Goal: Task Accomplishment & Management: Use online tool/utility

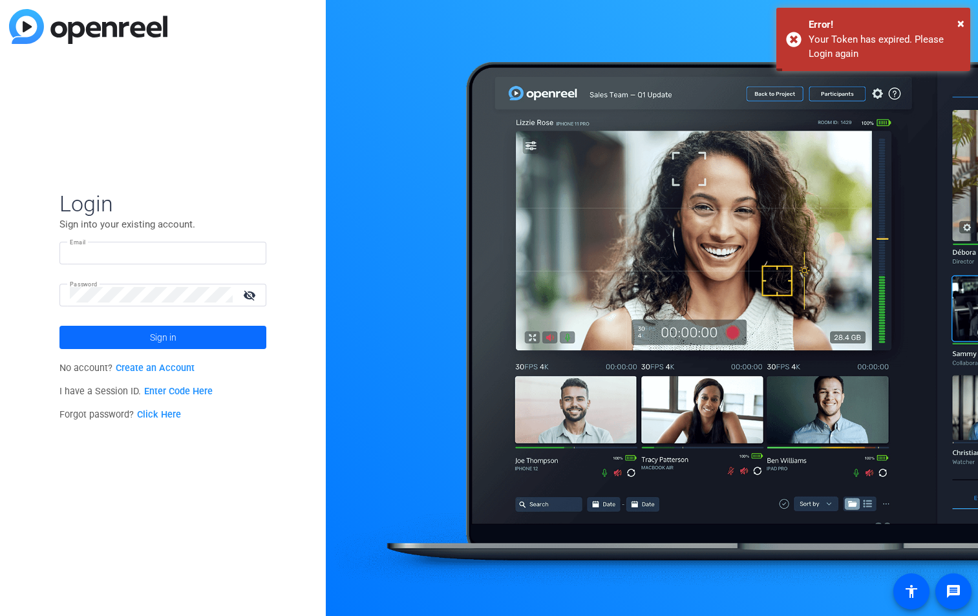
type input "louise.macleod@tandf.co.uk"
click at [155, 339] on span "Sign in" at bounding box center [163, 337] width 26 height 32
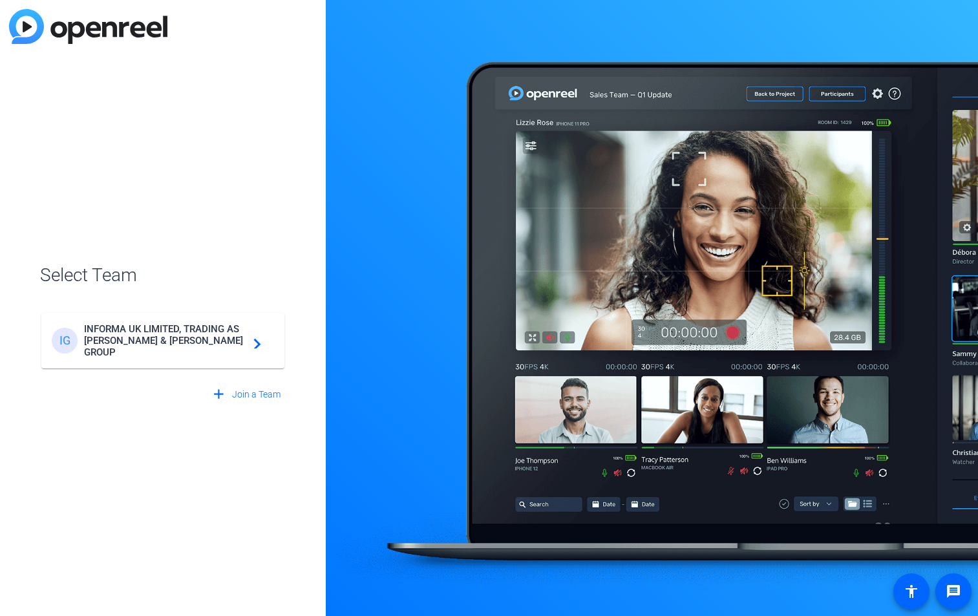
click at [162, 336] on span "INFORMA UK LIMITED, TRADING AS TAYLOR & FRANCIS GROUP" at bounding box center [165, 340] width 162 height 35
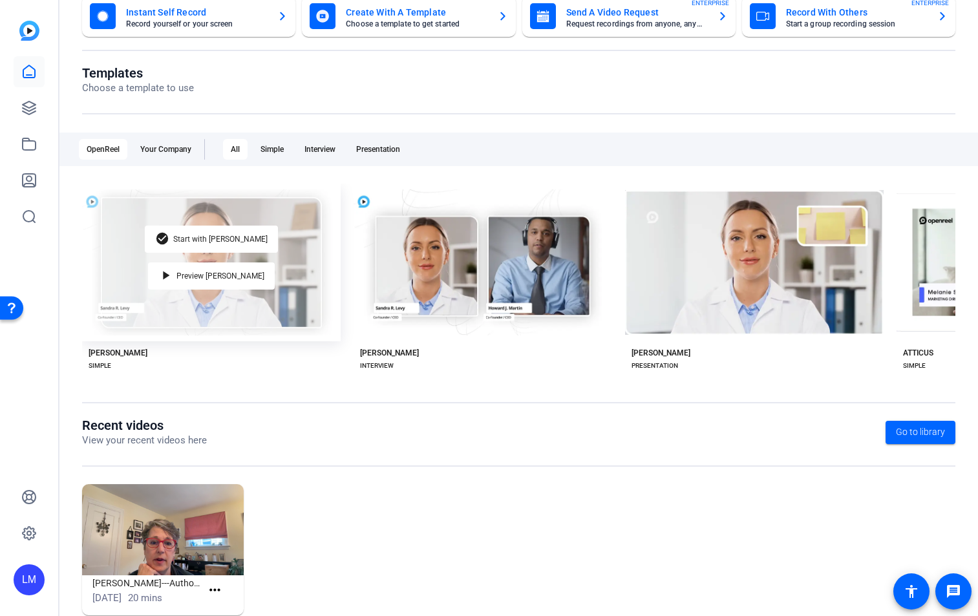
scroll to position [118, 0]
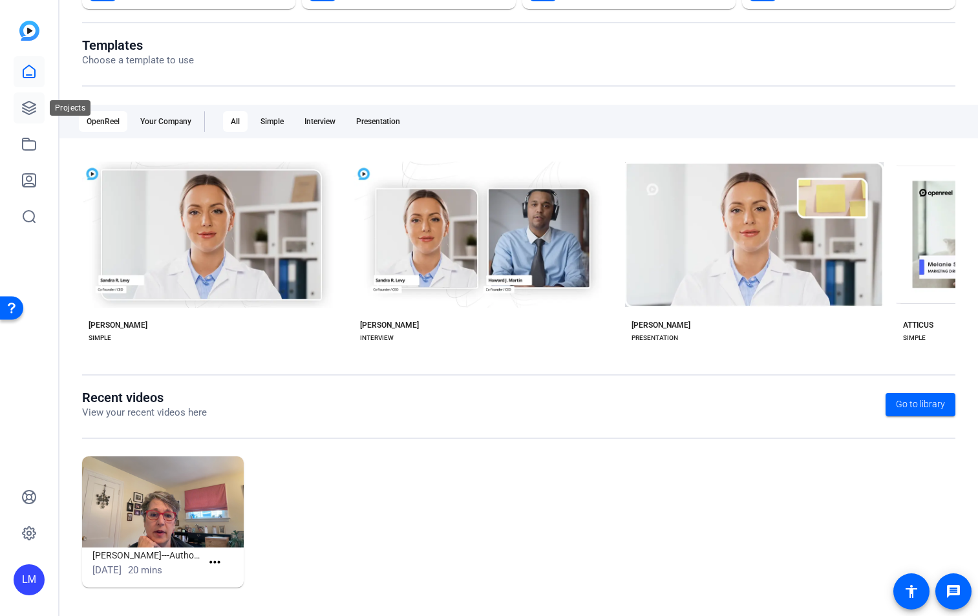
click at [37, 109] on link at bounding box center [29, 107] width 31 height 31
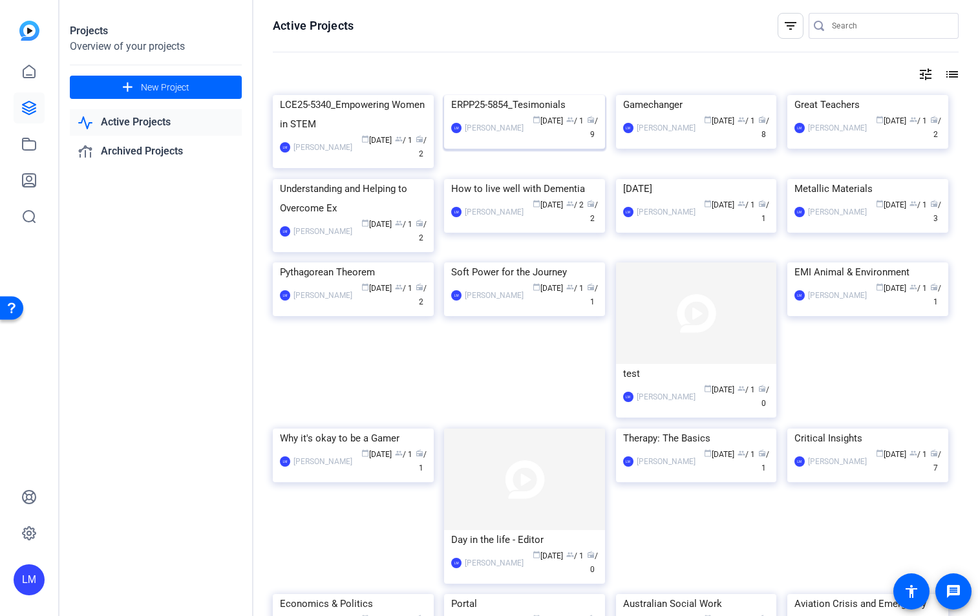
click at [505, 114] on div "ERPP25-5854_Tesimonials" at bounding box center [524, 104] width 147 height 19
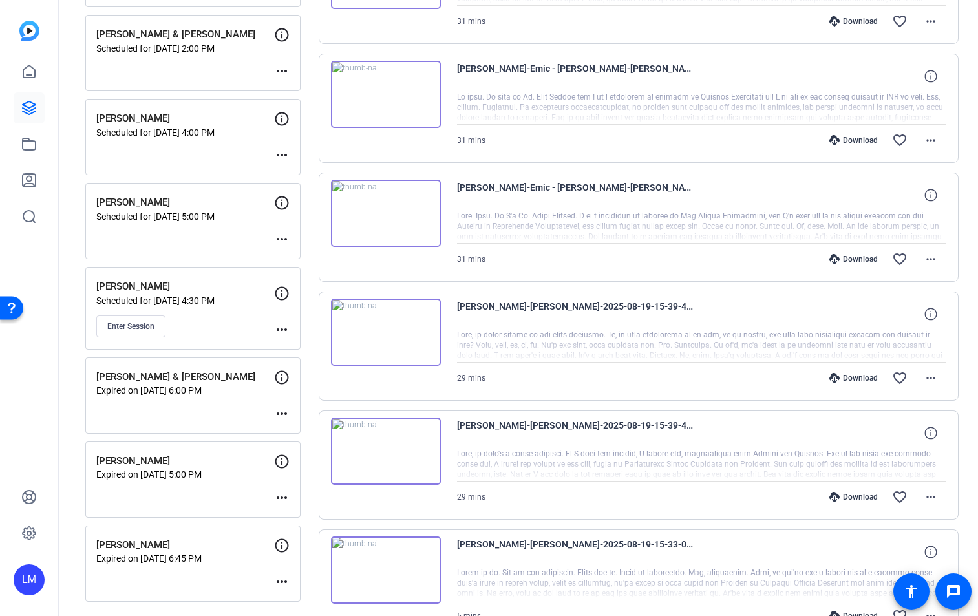
scroll to position [353, 0]
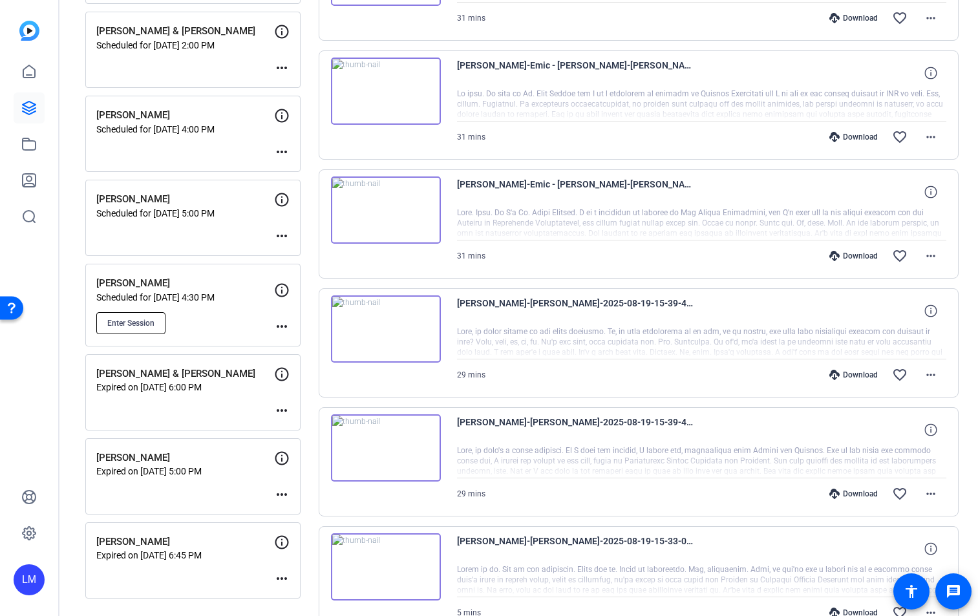
click at [142, 320] on span "Enter Session" at bounding box center [130, 323] width 47 height 10
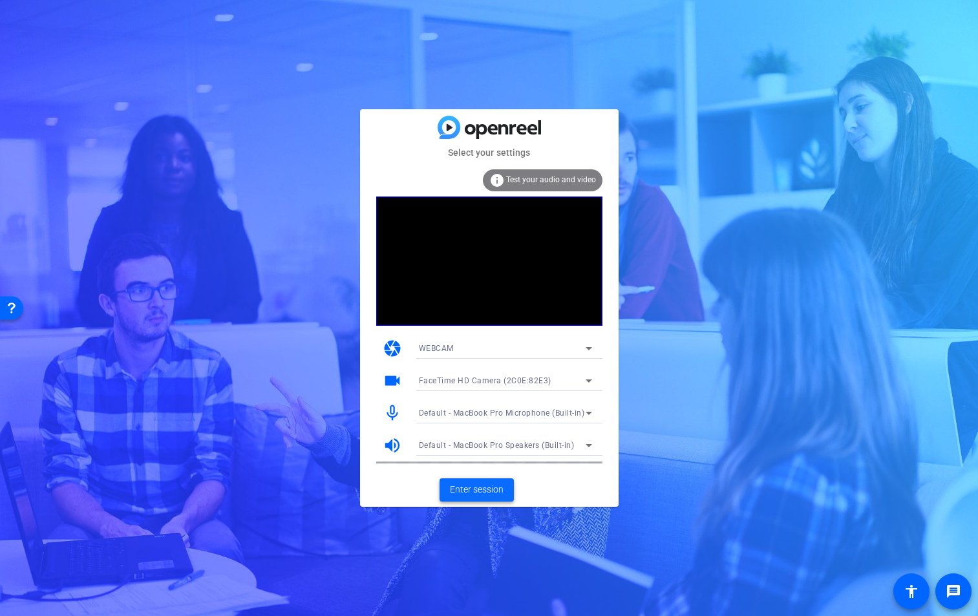
click at [483, 485] on span "Enter session" at bounding box center [477, 490] width 54 height 14
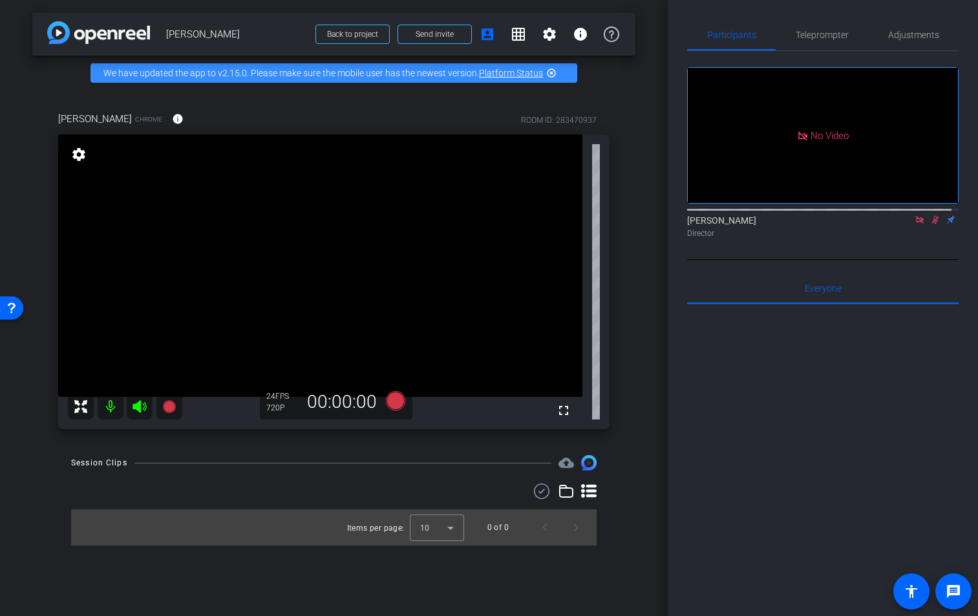
click at [915, 224] on icon at bounding box center [920, 219] width 10 height 9
click at [918, 38] on span "Adjustments" at bounding box center [913, 34] width 51 height 9
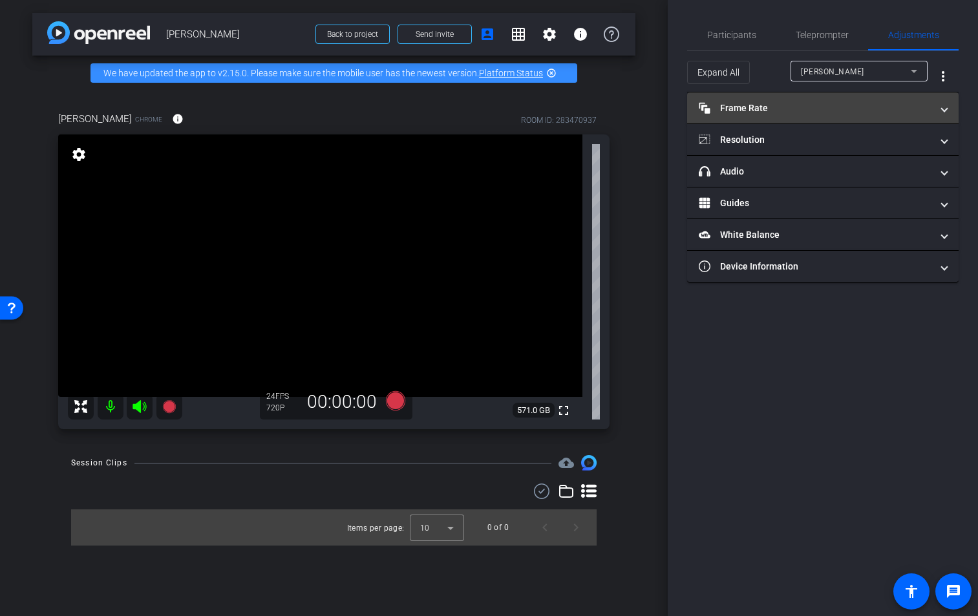
click at [896, 118] on mat-expansion-panel-header "Frame Rate Frame Rate" at bounding box center [822, 107] width 271 height 31
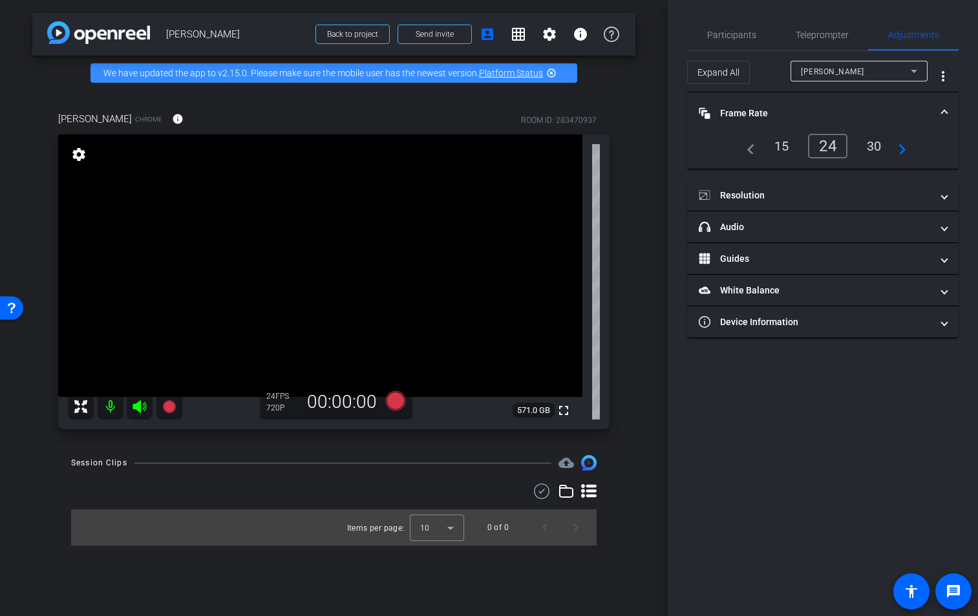
click at [896, 114] on mat-panel-title "Frame Rate Frame Rate" at bounding box center [815, 114] width 233 height 14
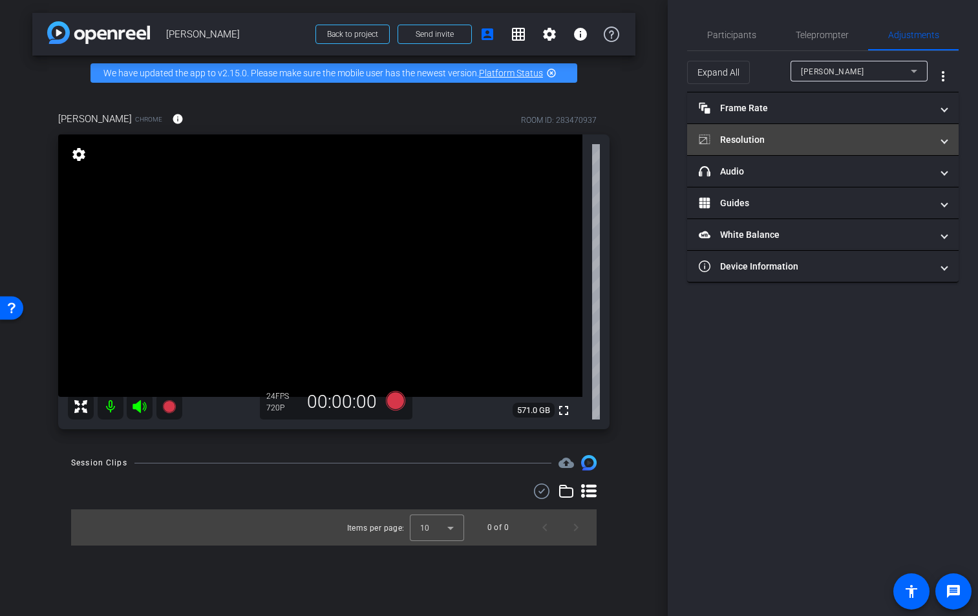
click at [907, 152] on mat-expansion-panel-header "Resolution" at bounding box center [822, 139] width 271 height 31
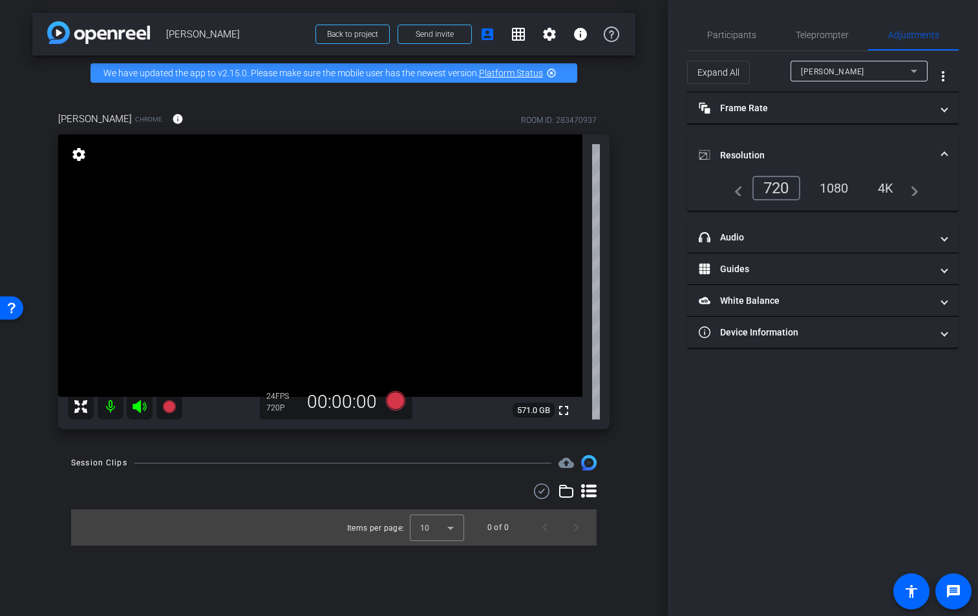
click at [837, 191] on div "1080" at bounding box center [834, 188] width 48 height 22
click at [397, 402] on icon at bounding box center [394, 400] width 19 height 19
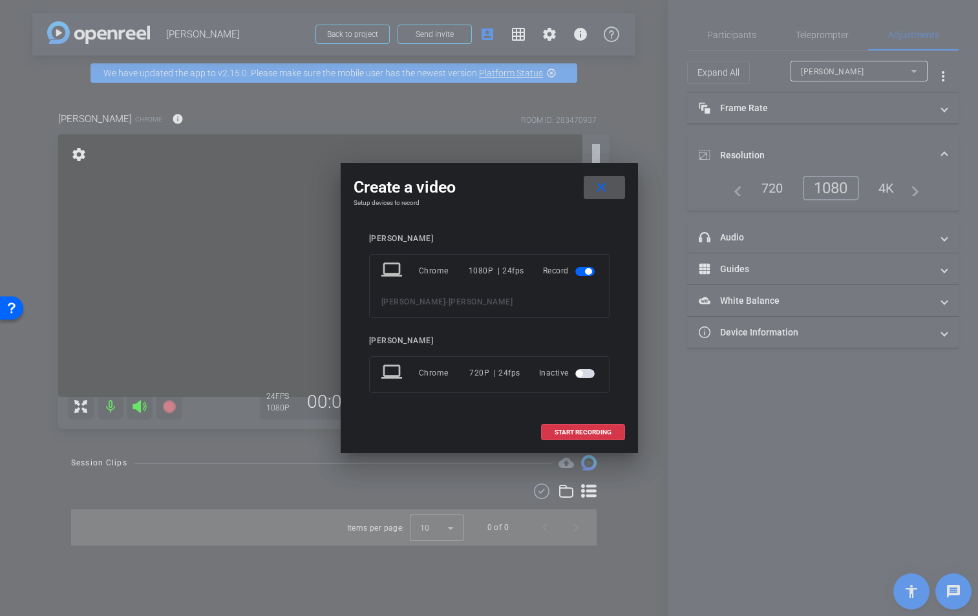
click at [589, 370] on span "button" at bounding box center [584, 373] width 19 height 9
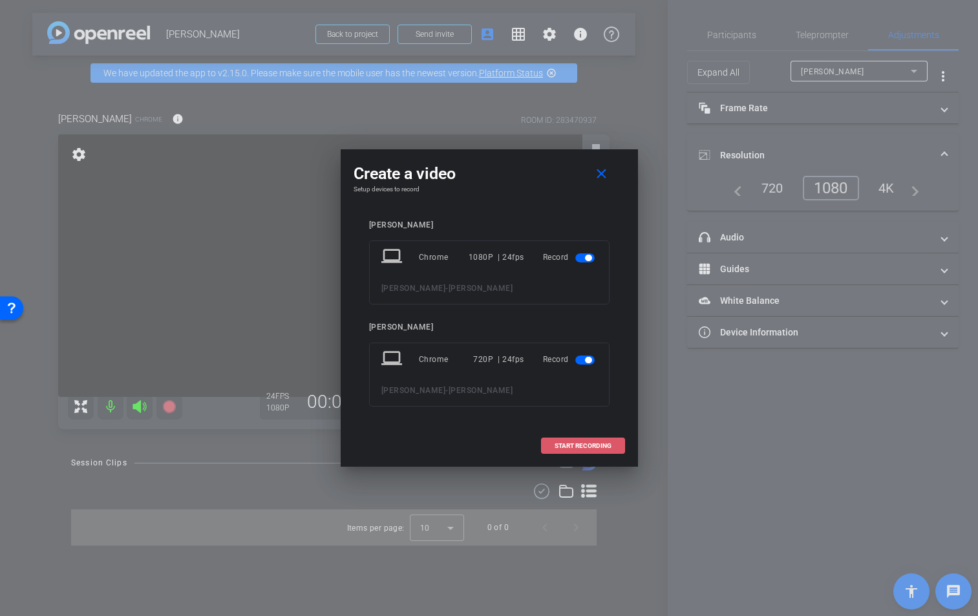
click at [589, 443] on span "START RECORDING" at bounding box center [583, 446] width 57 height 6
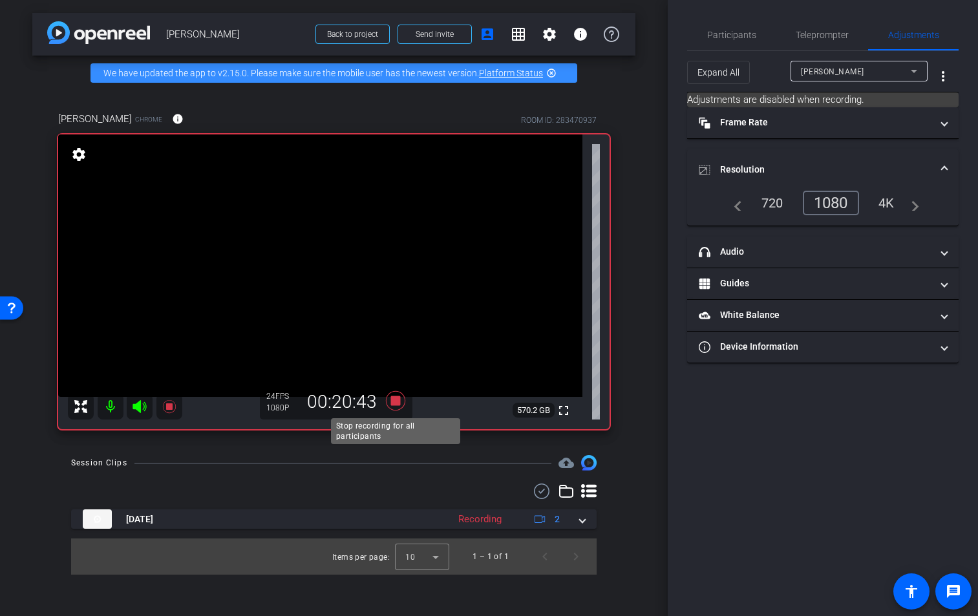
click at [396, 401] on icon at bounding box center [394, 400] width 19 height 19
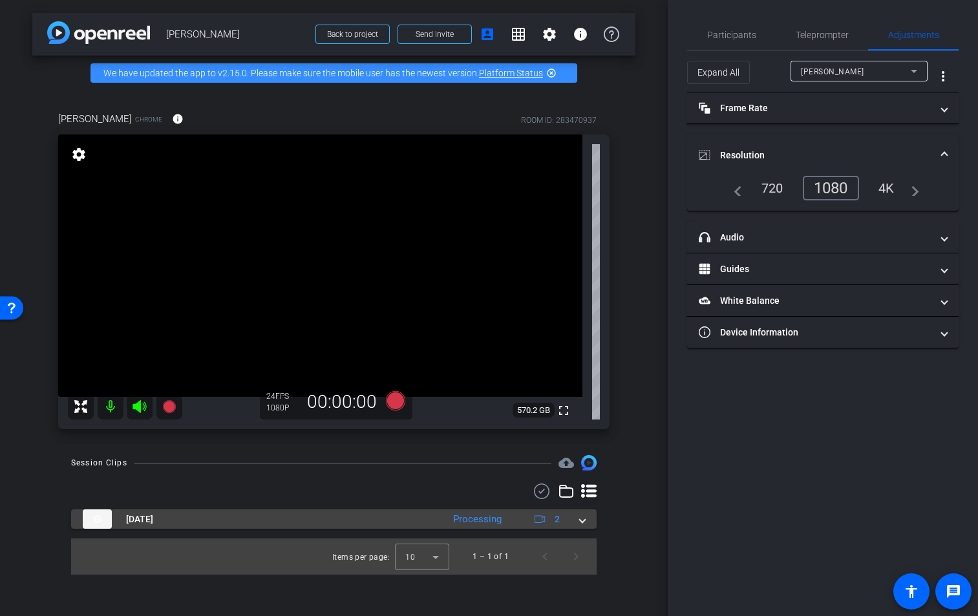
click at [582, 521] on span at bounding box center [582, 520] width 5 height 14
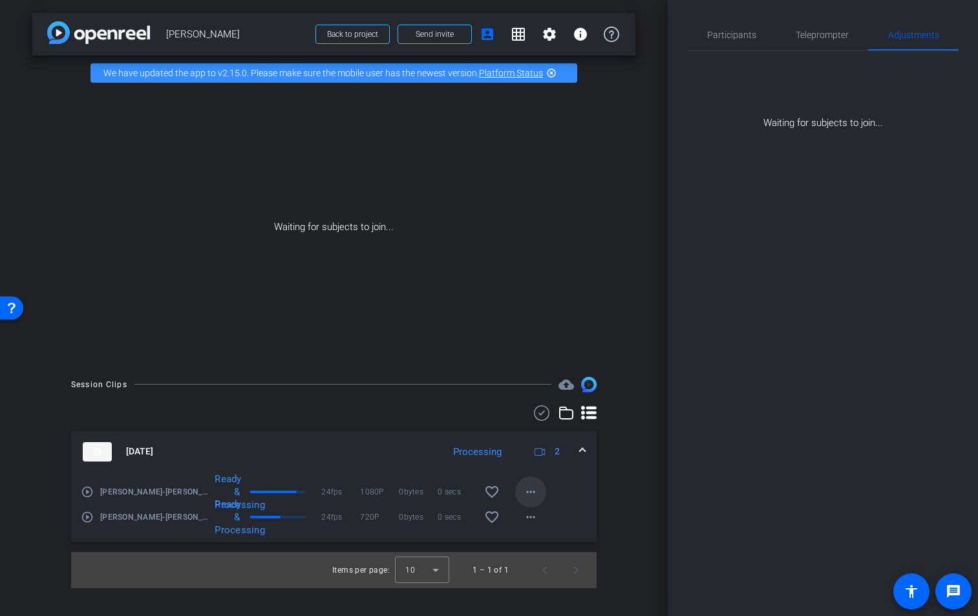
click at [530, 493] on mat-icon "more_horiz" at bounding box center [531, 492] width 16 height 16
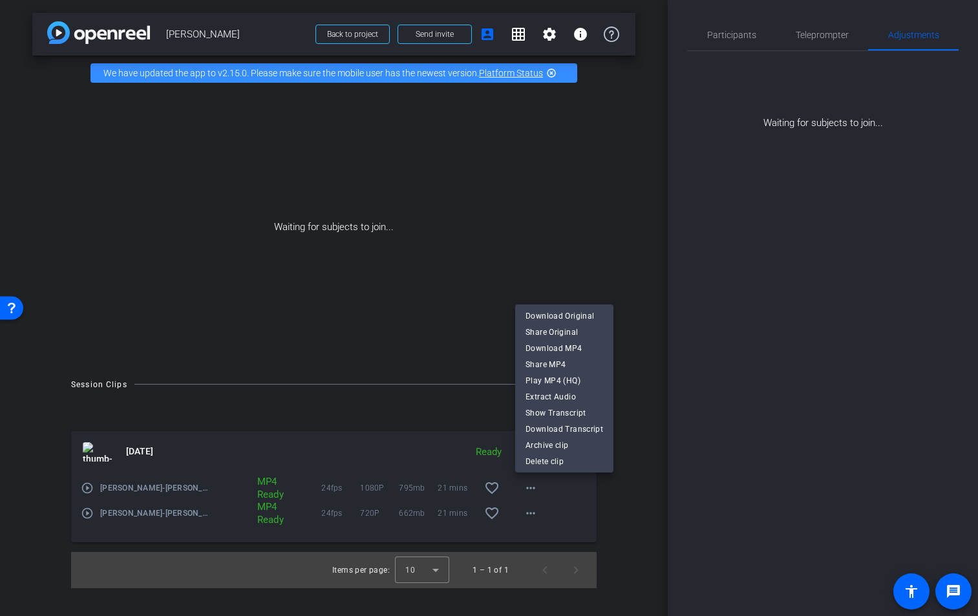
click at [529, 488] on div at bounding box center [489, 308] width 978 height 616
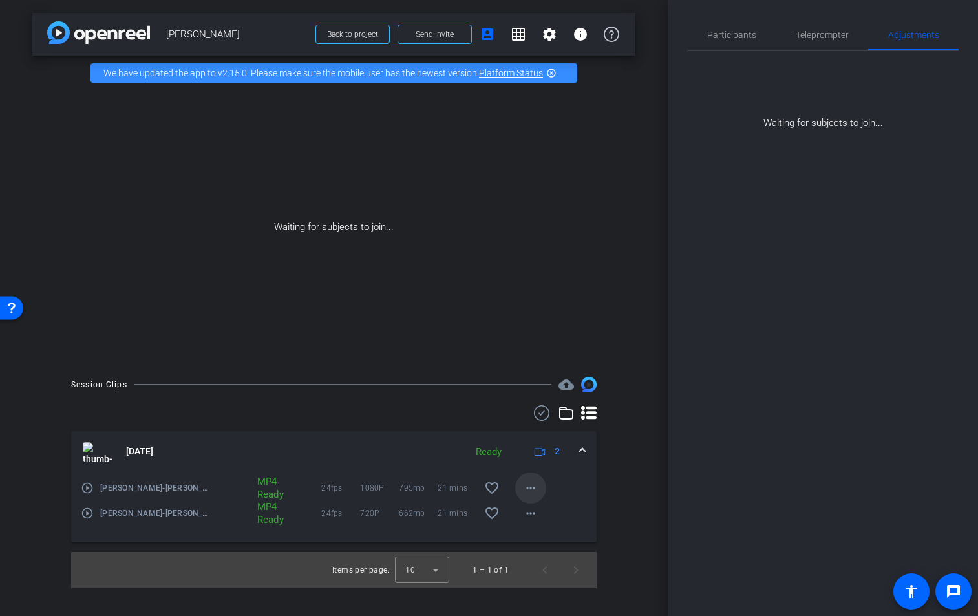
click at [532, 489] on mat-icon "more_horiz" at bounding box center [531, 488] width 16 height 16
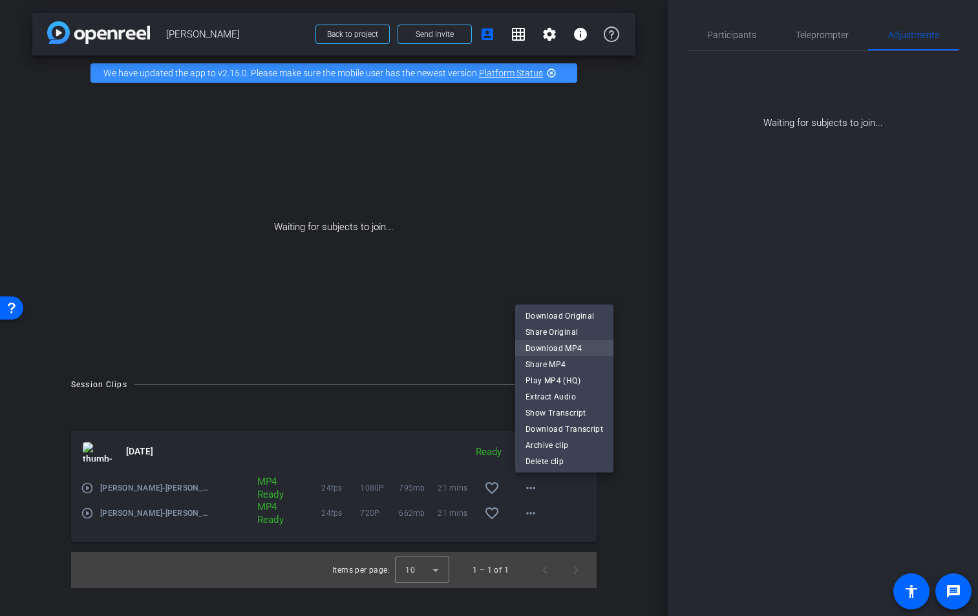
click at [558, 350] on span "Download MP4" at bounding box center [564, 349] width 78 height 16
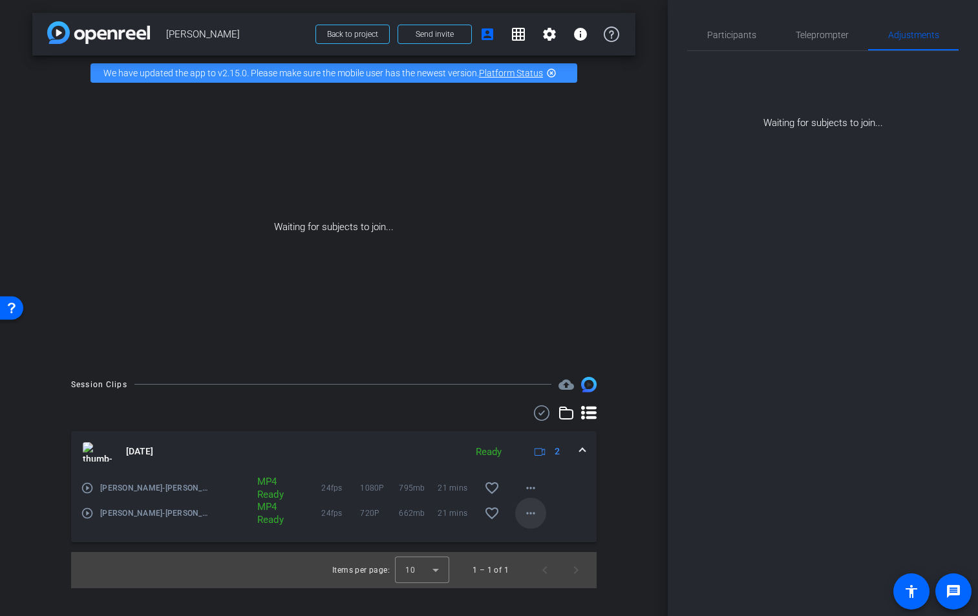
click at [531, 514] on mat-icon "more_horiz" at bounding box center [531, 513] width 16 height 16
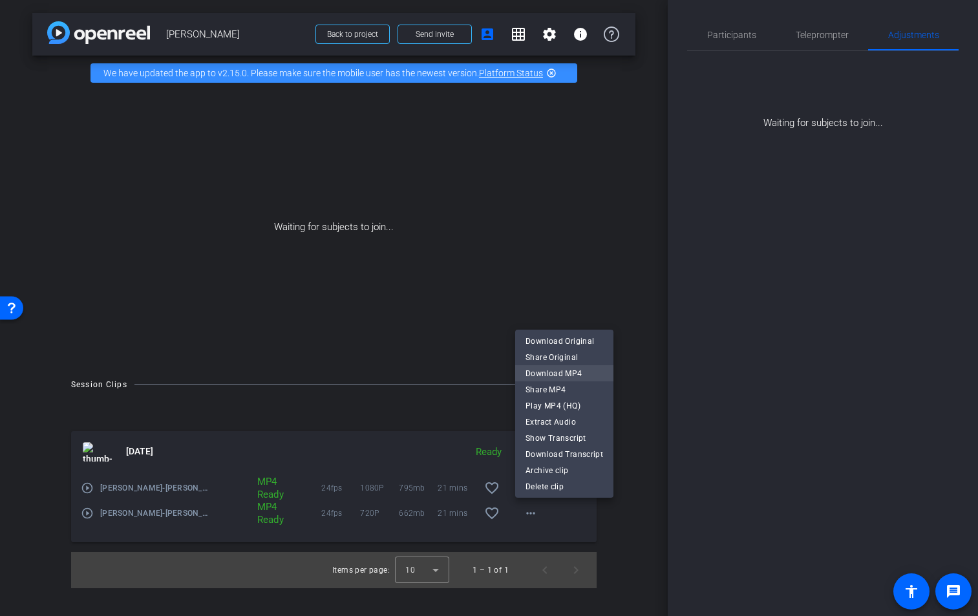
click at [566, 373] on span "Download MP4" at bounding box center [564, 374] width 78 height 16
